Goal: Transaction & Acquisition: Purchase product/service

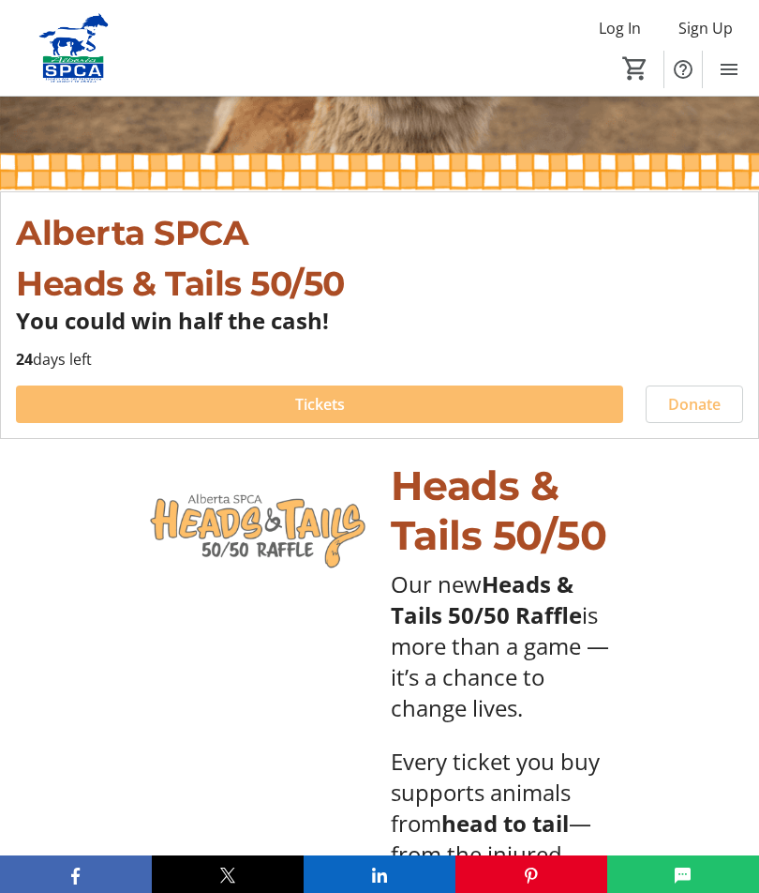
scroll to position [331, 0]
click at [480, 398] on span at bounding box center [320, 405] width 608 height 45
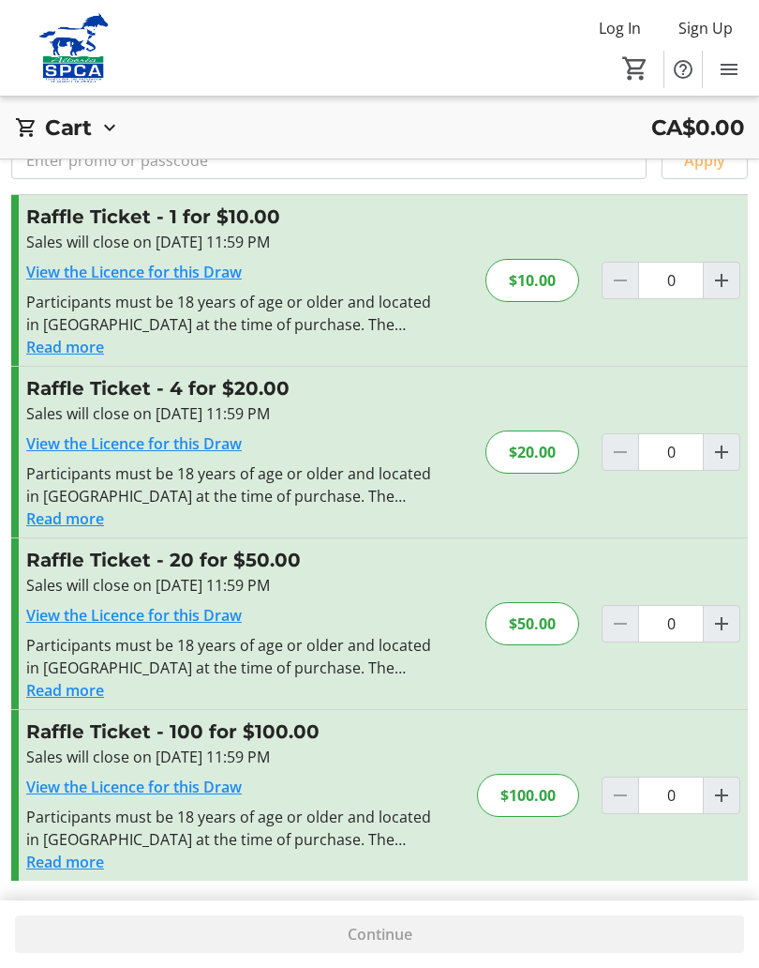
scroll to position [68, 0]
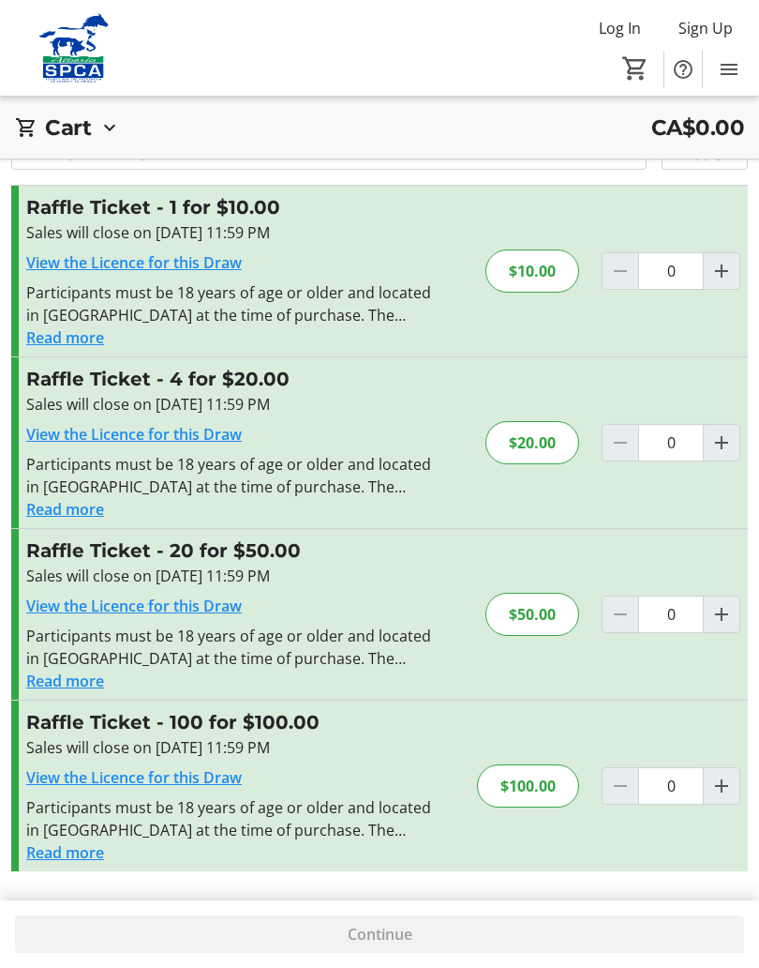
click at [729, 440] on mat-icon "Increment by one" at bounding box center [722, 442] width 23 height 23
type input "1"
click at [526, 892] on span at bounding box center [379, 933] width 729 height 45
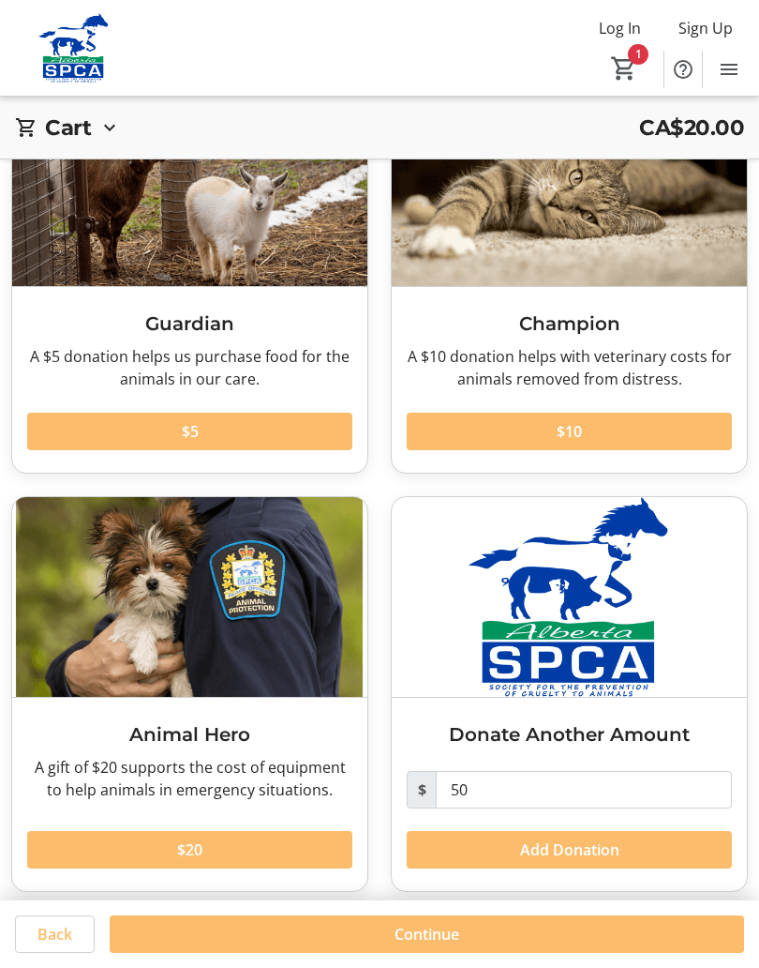
scroll to position [157, 0]
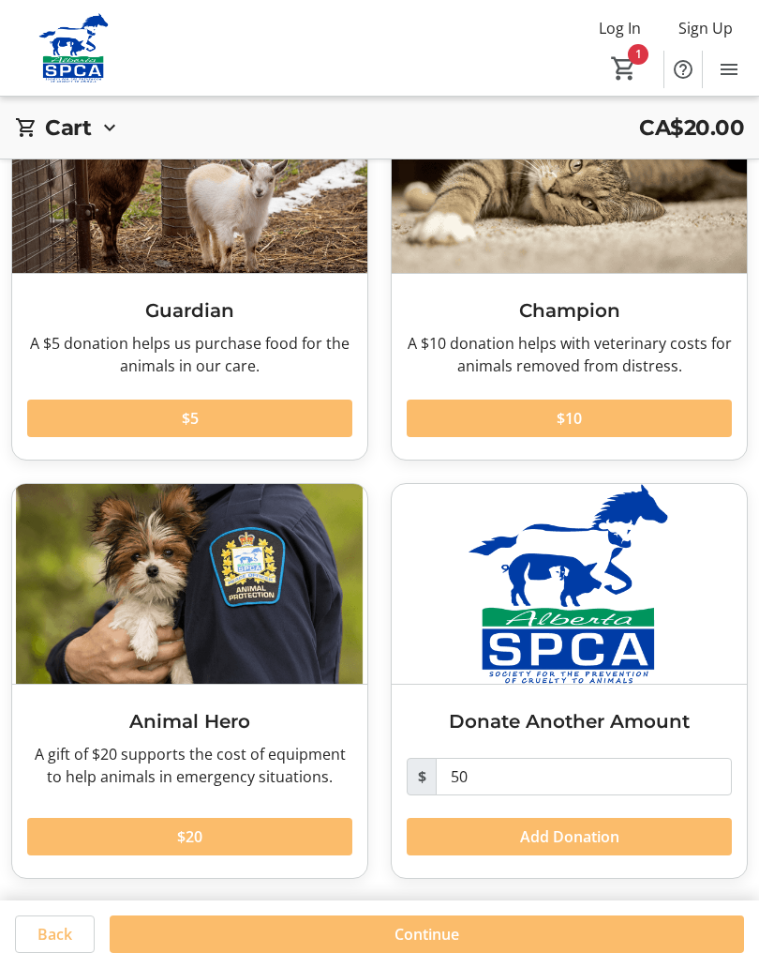
click at [602, 892] on span at bounding box center [427, 933] width 635 height 45
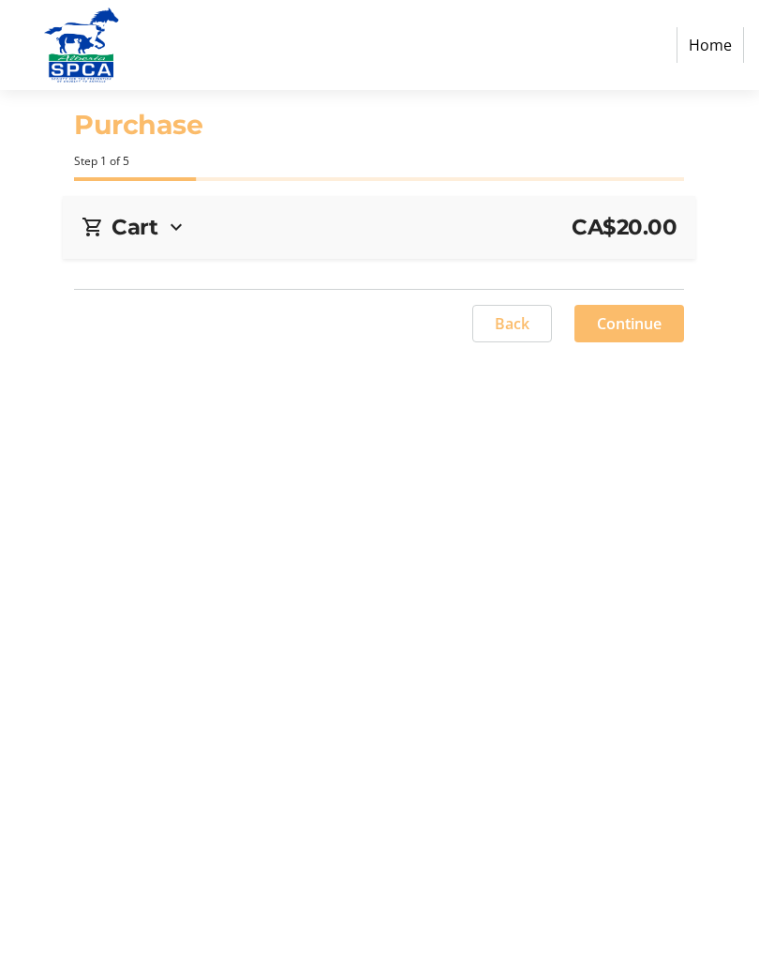
select select "CA"
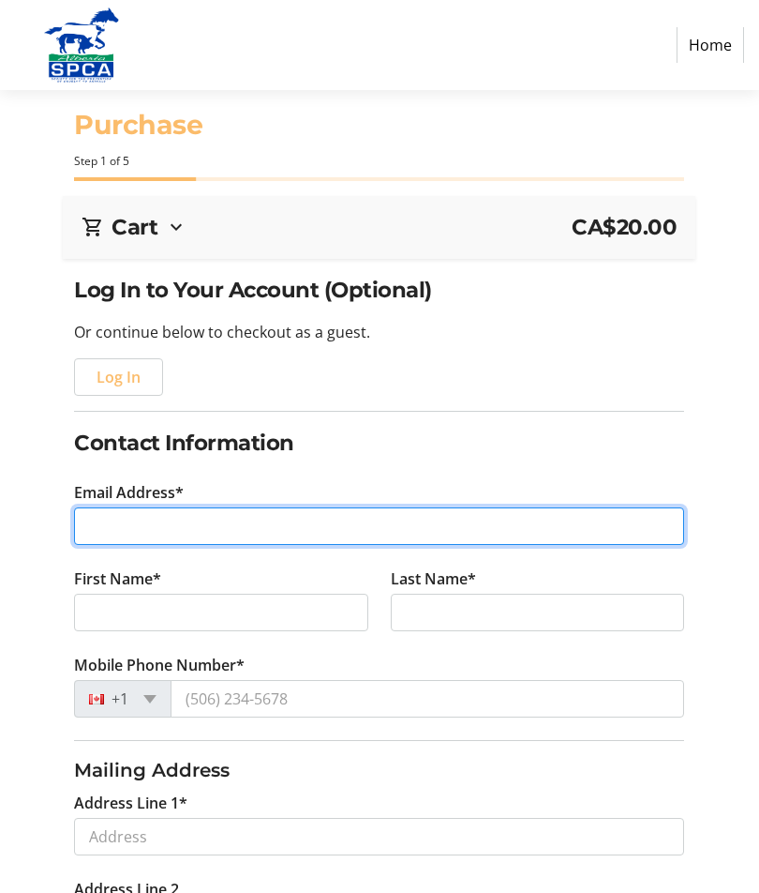
click at [190, 533] on input "Email Address*" at bounding box center [379, 526] width 610 height 38
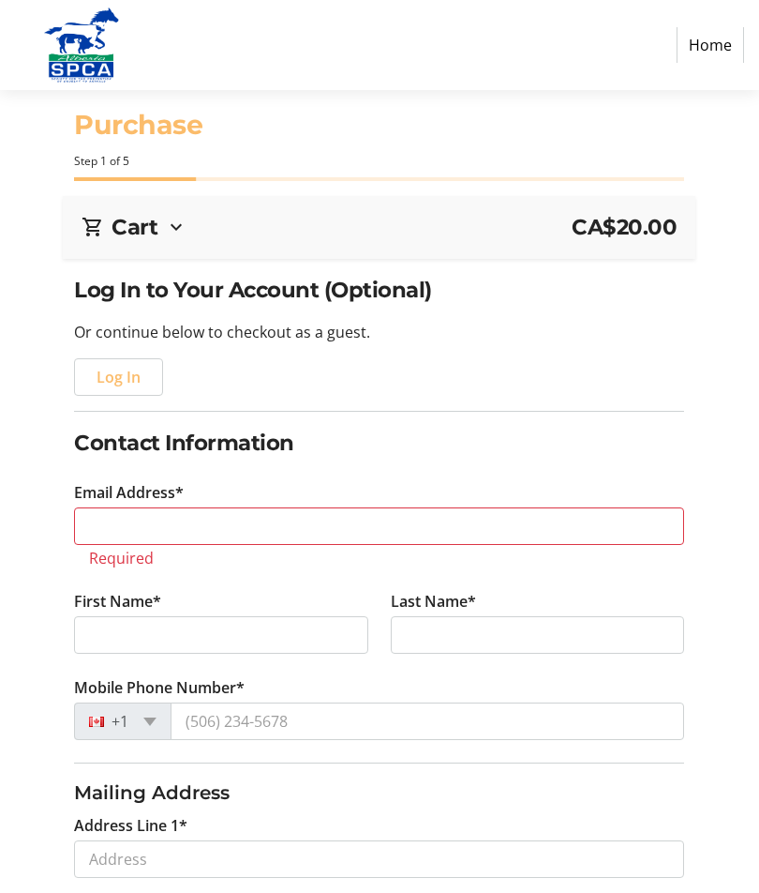
type input "T2H 1C4"
select select "AB"
type input "[STREET_ADDRESS]"
type input "[GEOGRAPHIC_DATA]"
type input "[EMAIL_ADDRESS][DOMAIN_NAME]"
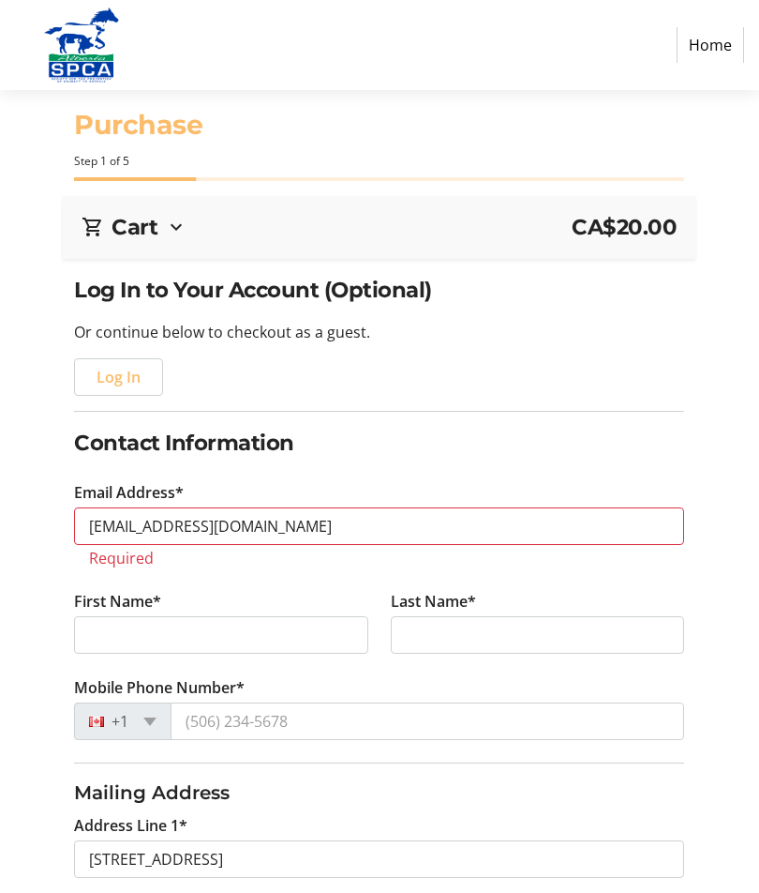
type input "[PERSON_NAME]"
type input "Violet"
type input "[PHONE_NUMBER]"
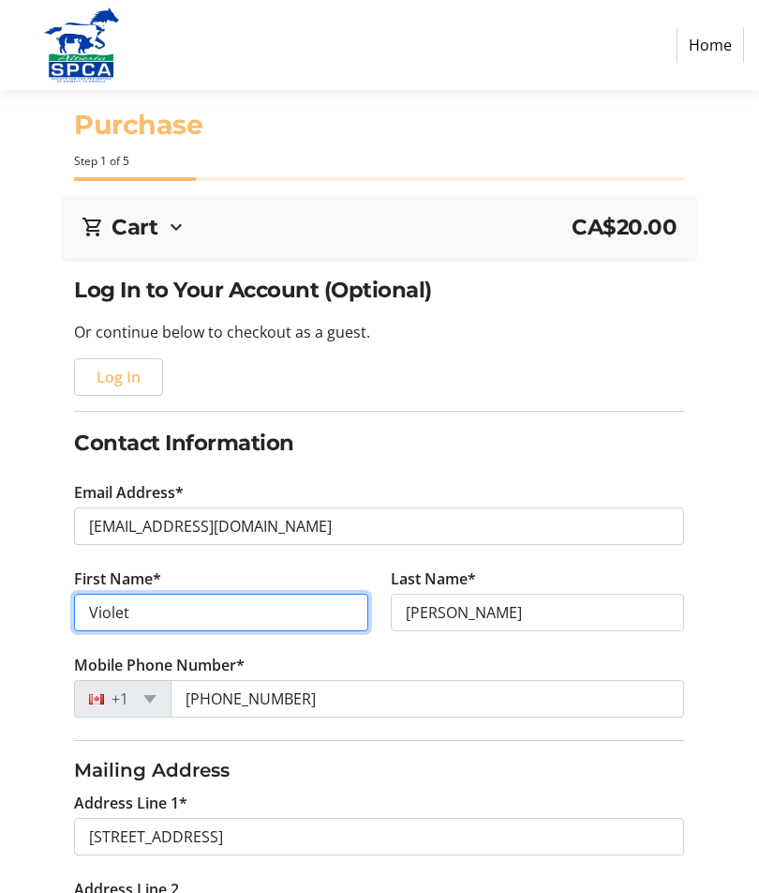
click at [174, 599] on input "Violet" at bounding box center [221, 613] width 294 height 38
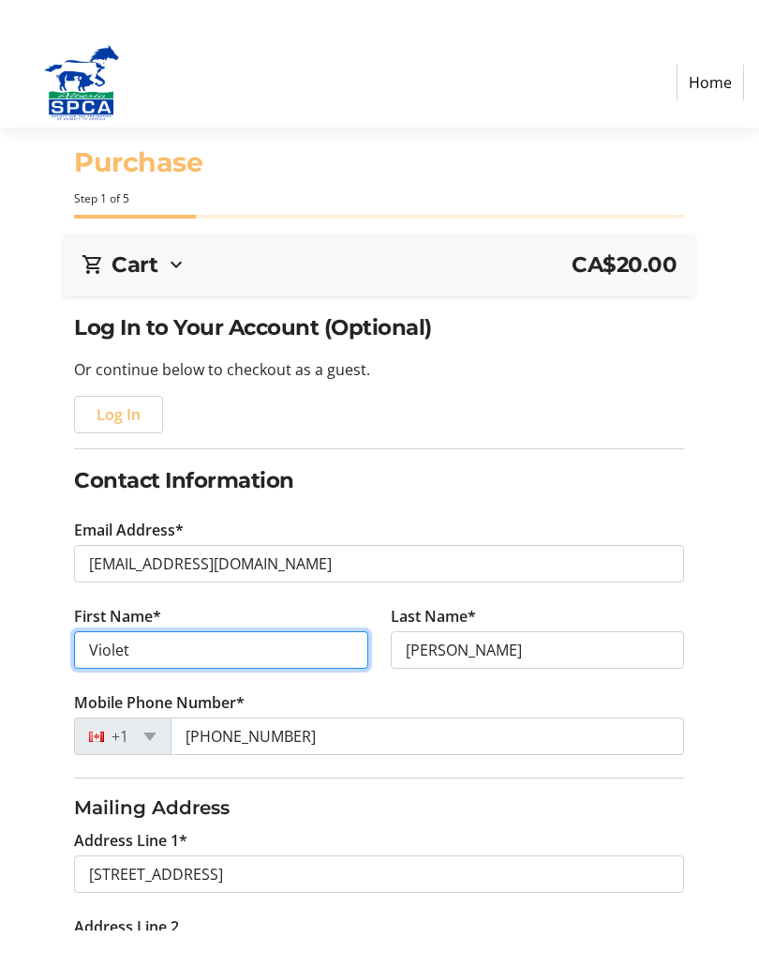
scroll to position [41, 0]
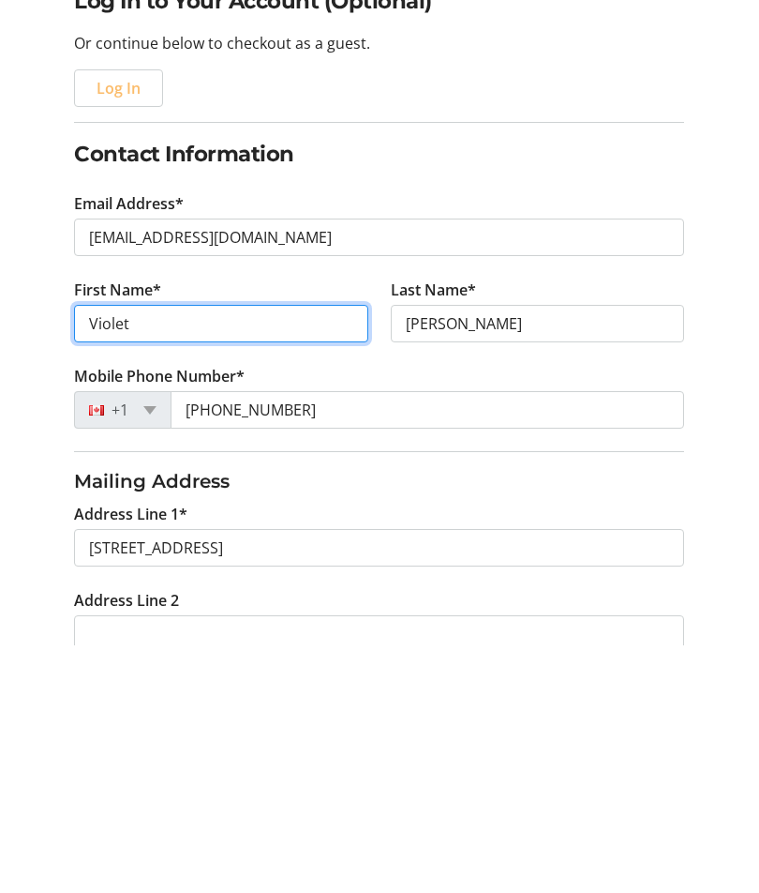
click at [168, 552] on input "Violet" at bounding box center [221, 571] width 294 height 38
type input "V"
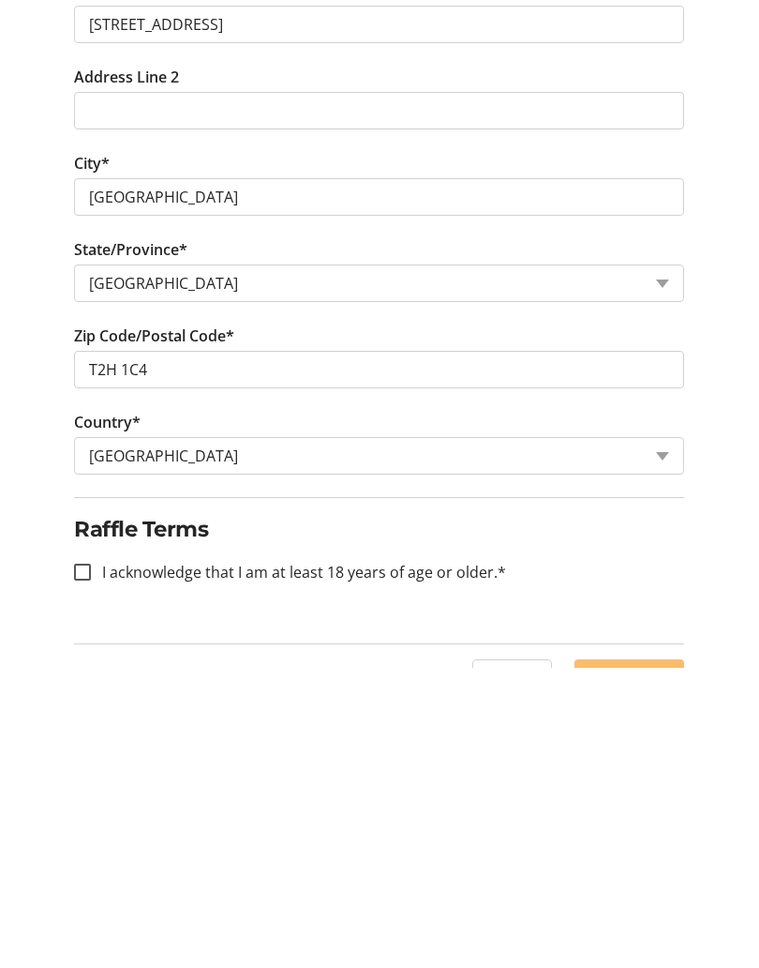
scroll to position [515, 0]
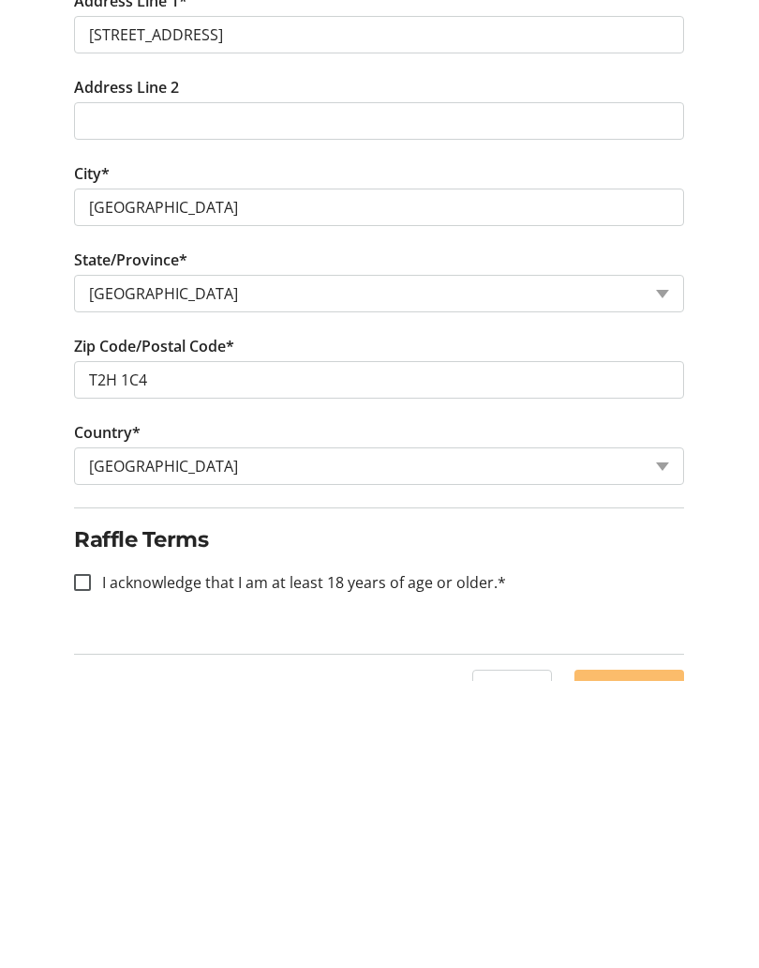
type input "[PERSON_NAME]"
click at [86, 861] on input "I acknowledge that I am at least 18 years of age or older.*" at bounding box center [82, 869] width 17 height 17
checkbox input "true"
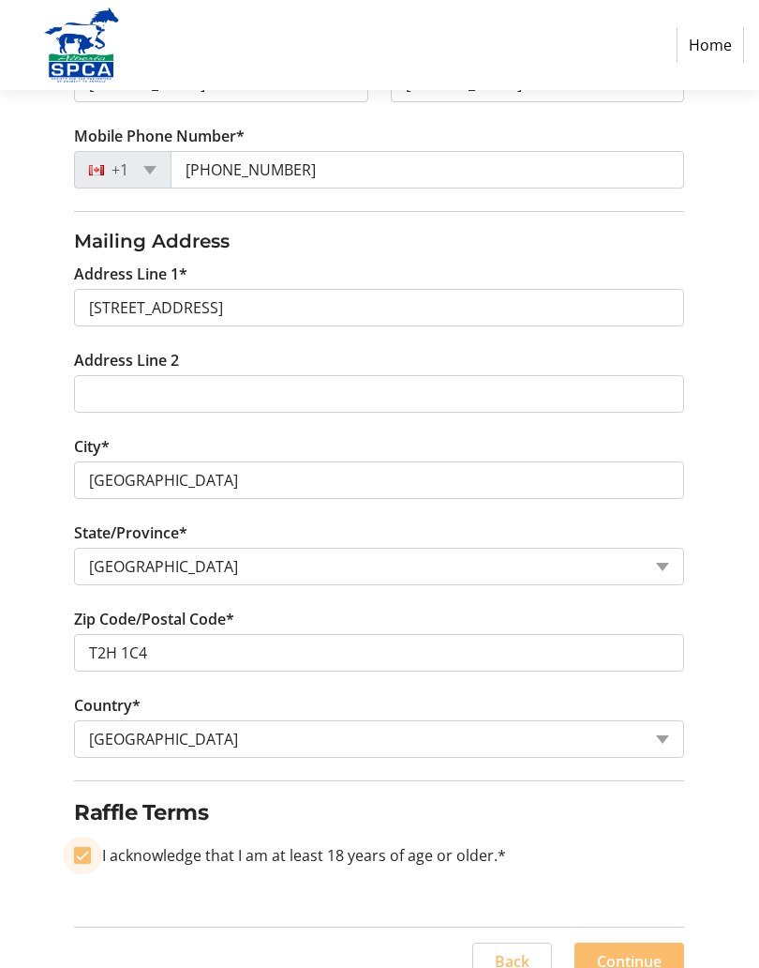
scroll to position [554, 0]
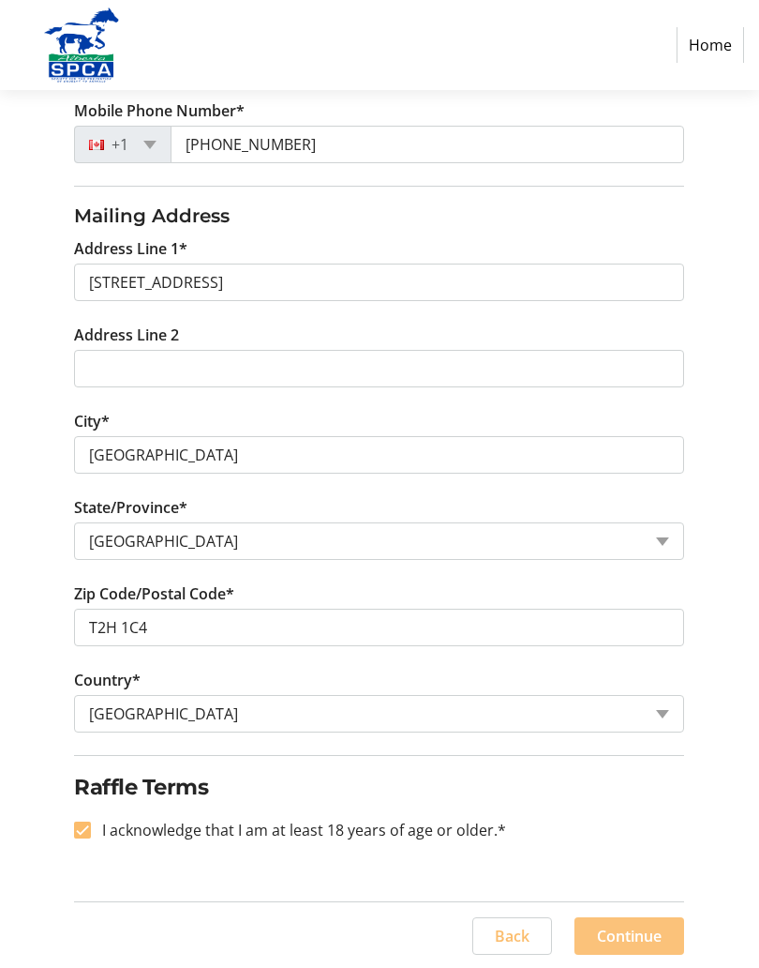
click at [651, 892] on span at bounding box center [630, 935] width 110 height 45
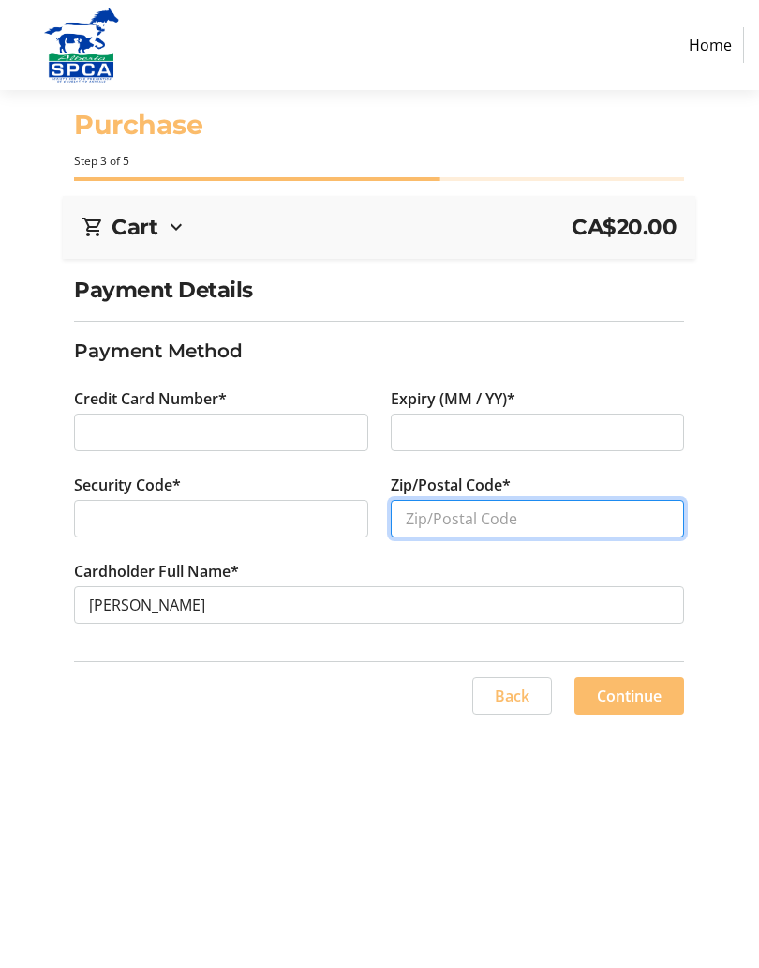
click at [498, 507] on input "Zip/Postal Code*" at bounding box center [538, 519] width 294 height 38
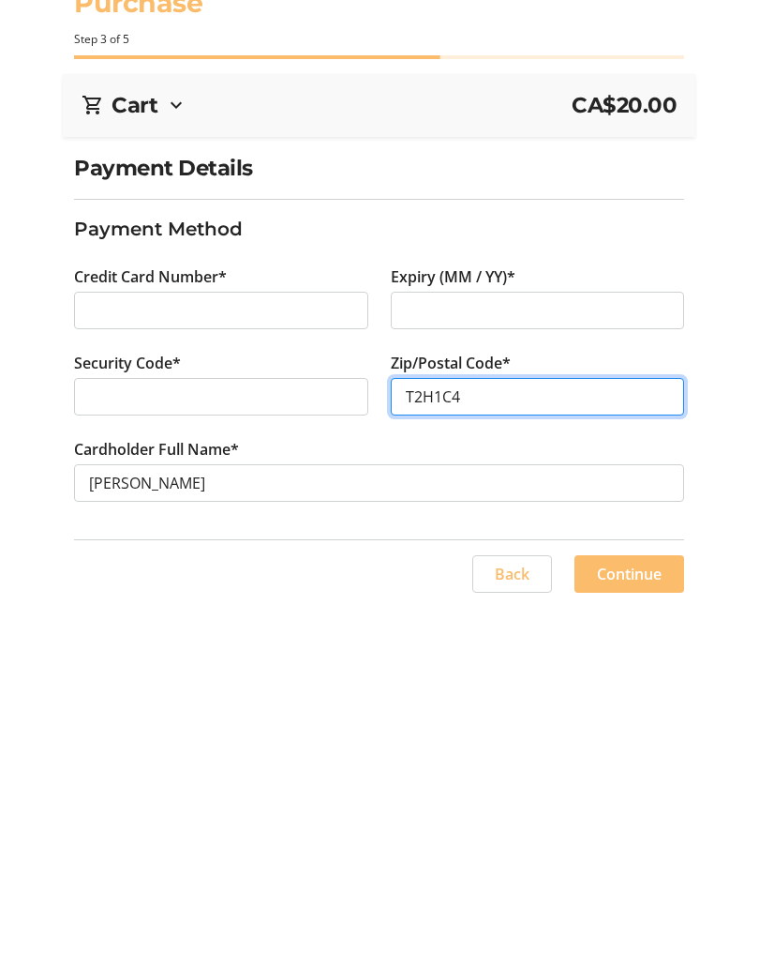
type input "T2H1C4"
click at [646, 684] on span "Continue" at bounding box center [629, 695] width 65 height 23
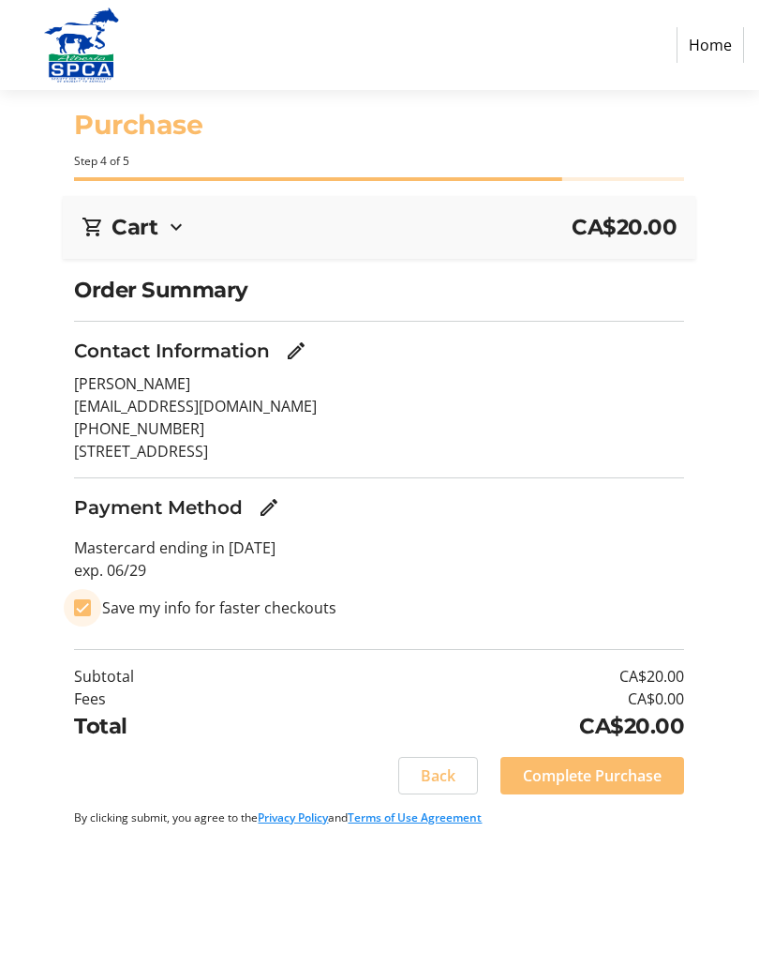
click at [86, 608] on input "Save my info for faster checkouts" at bounding box center [82, 607] width 17 height 17
checkbox input "false"
click at [660, 767] on span "Complete Purchase" at bounding box center [592, 775] width 139 height 23
